Goal: Check status

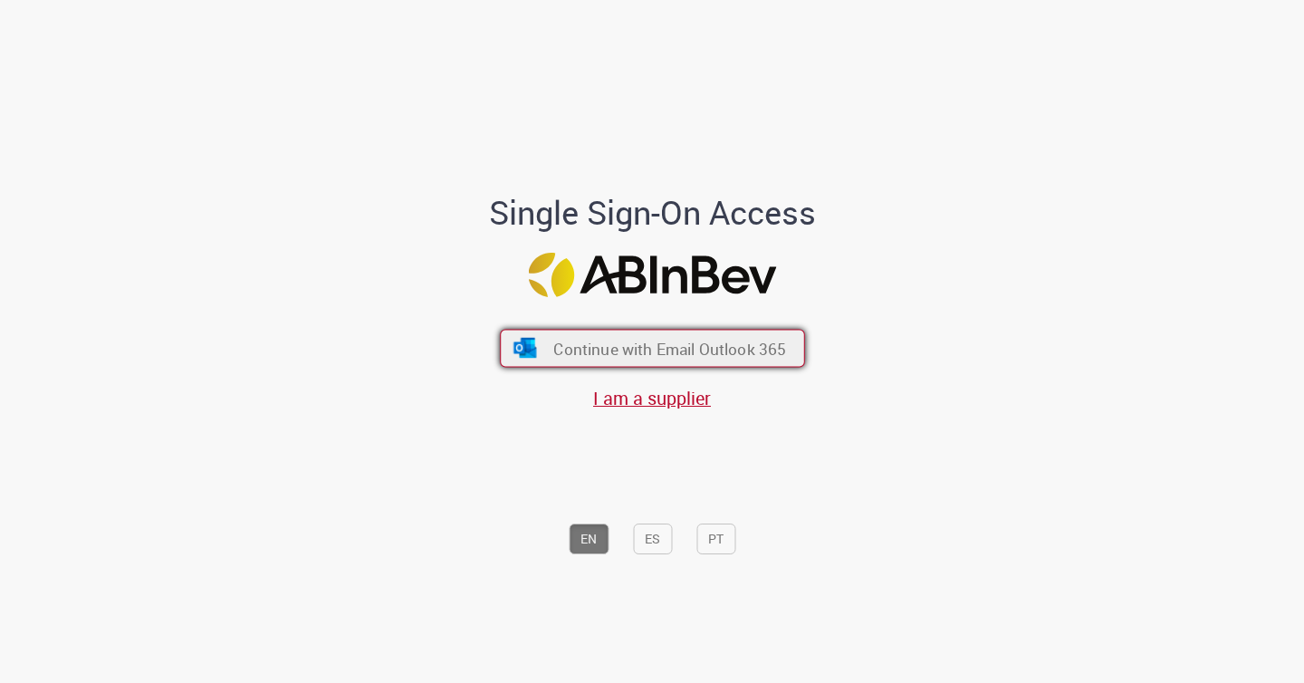
click at [684, 353] on span "Continue with Email Outlook 365" at bounding box center [669, 348] width 233 height 21
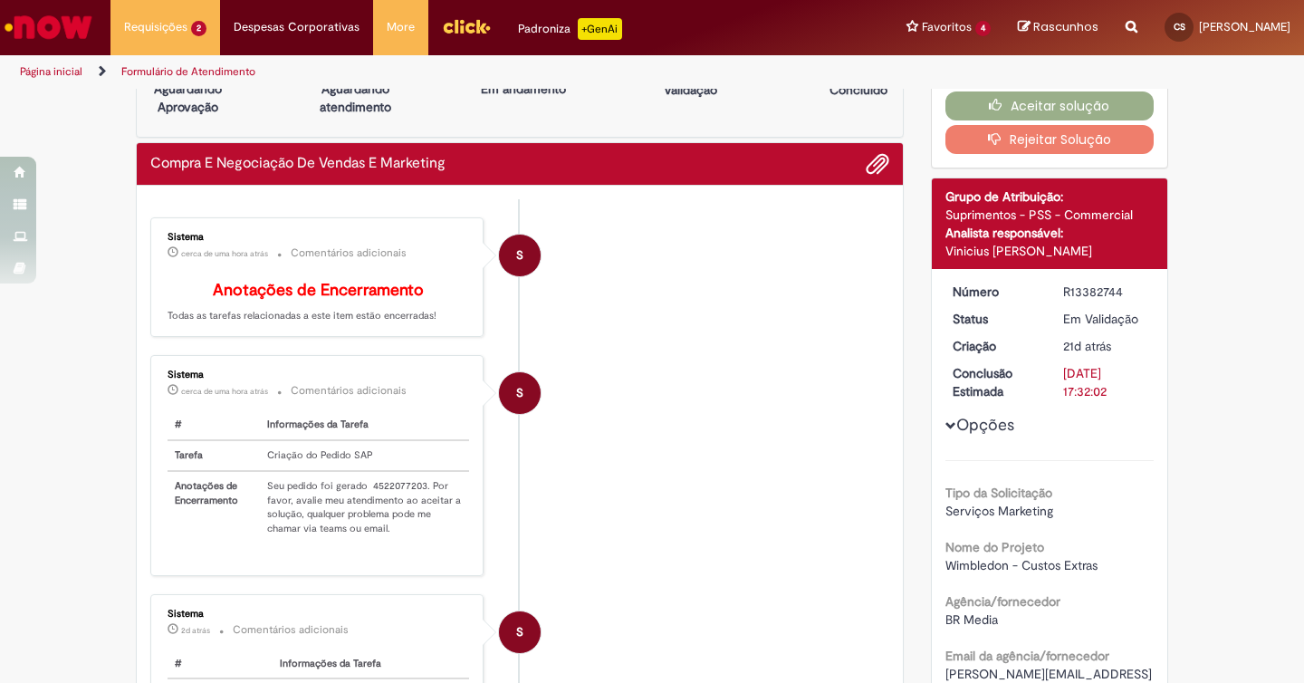
scroll to position [54, 0]
